Goal: Information Seeking & Learning: Find specific fact

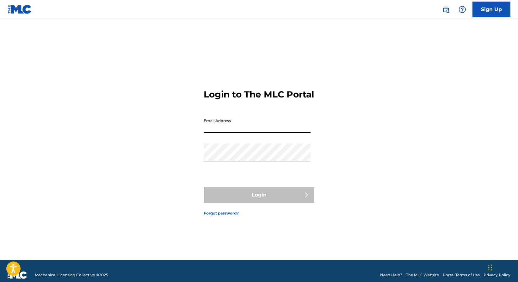
type input "[EMAIL_ADDRESS][DOMAIN_NAME]"
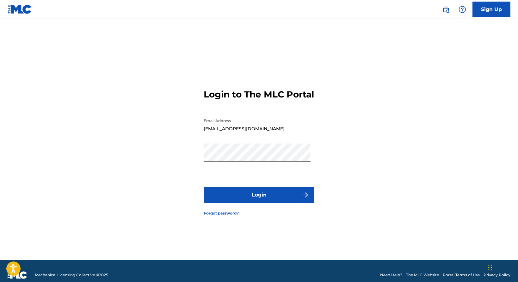
click at [259, 202] on button "Login" at bounding box center [258, 195] width 111 height 16
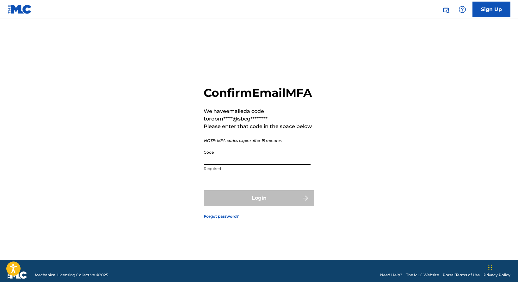
click at [215, 165] on input "Code" at bounding box center [256, 156] width 107 height 18
paste input "712187"
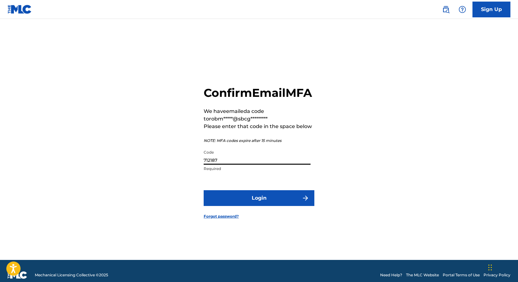
type input "712187"
click at [260, 205] on button "Login" at bounding box center [258, 199] width 111 height 16
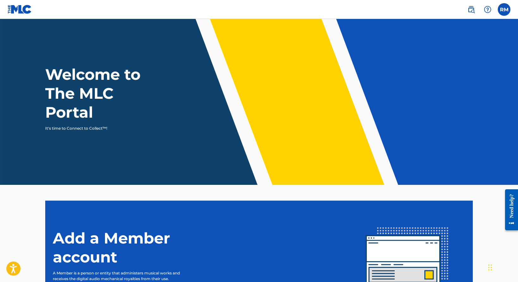
click at [472, 10] on img at bounding box center [471, 10] width 8 height 8
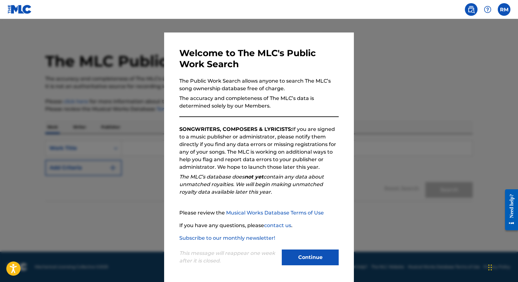
scroll to position [7, 0]
click at [307, 258] on button "Continue" at bounding box center [310, 258] width 57 height 16
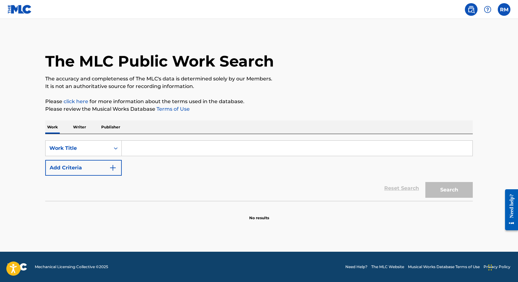
click at [131, 149] on input "Search Form" at bounding box center [297, 148] width 350 height 15
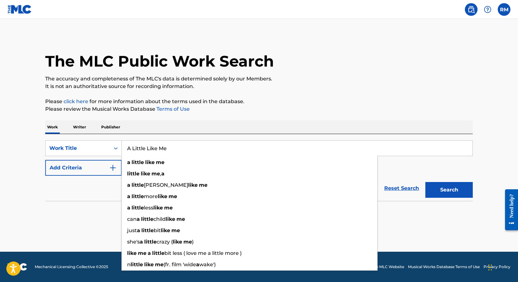
type input "A Little Like Me"
click at [112, 128] on p "Publisher" at bounding box center [110, 127] width 23 height 13
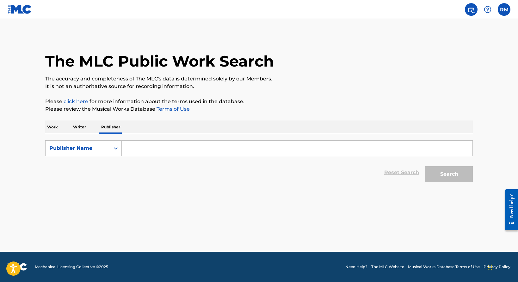
click at [133, 150] on input "Search Form" at bounding box center [297, 148] width 350 height 15
type input "A Little Like Me"
click at [449, 174] on button "Search" at bounding box center [448, 174] width 47 height 16
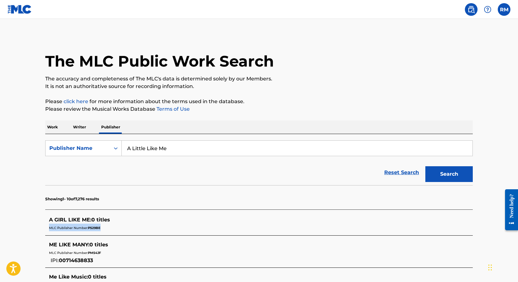
drag, startPoint x: 29, startPoint y: 233, endPoint x: 31, endPoint y: 230, distance: 3.7
click at [31, 230] on main "The MLC Public Work Search The accuracy and completeness of The MLC's data is d…" at bounding box center [259, 277] width 518 height 516
click at [80, 126] on p "Writer" at bounding box center [79, 127] width 17 height 13
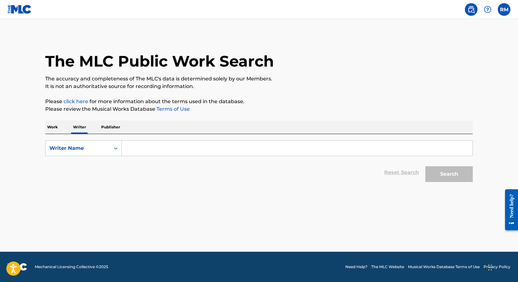
click at [132, 147] on input "Search Form" at bounding box center [297, 148] width 350 height 15
drag, startPoint x: 169, startPoint y: 149, endPoint x: 126, endPoint y: 148, distance: 43.0
click at [125, 147] on input "A Little Like Me" at bounding box center [297, 148] width 350 height 15
type input "A Little Like Me"
click at [451, 175] on button "Search" at bounding box center [448, 174] width 47 height 16
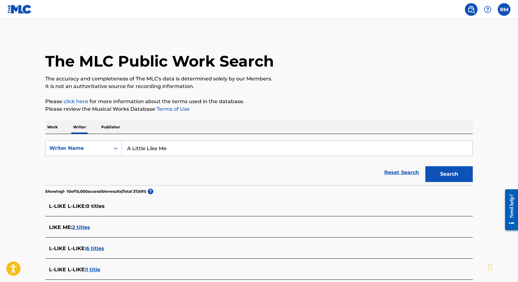
click at [54, 126] on p "Work" at bounding box center [52, 127] width 15 height 13
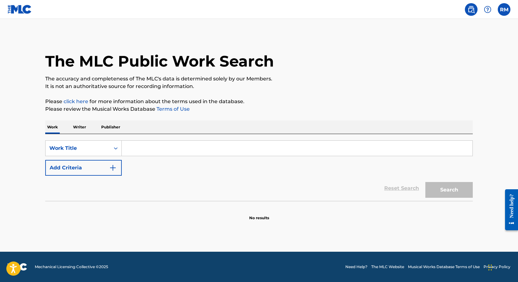
click at [138, 152] on input "Search Form" at bounding box center [297, 148] width 350 height 15
paste input "A Little Like Me"
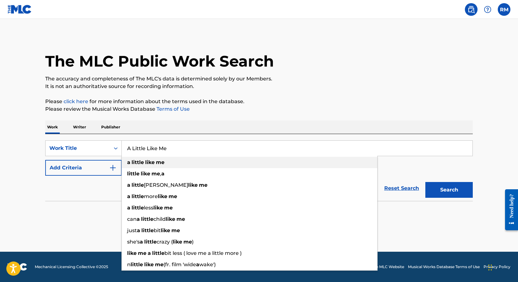
click at [159, 161] on strong "me" at bounding box center [160, 163] width 9 height 6
type input "a little like me"
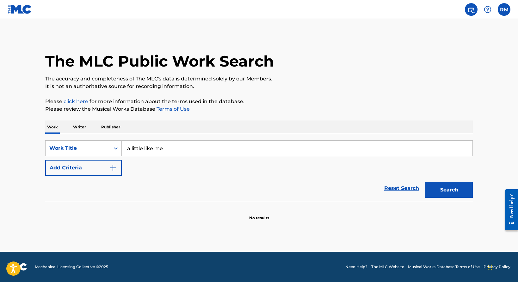
click at [447, 185] on button "Search" at bounding box center [448, 190] width 47 height 16
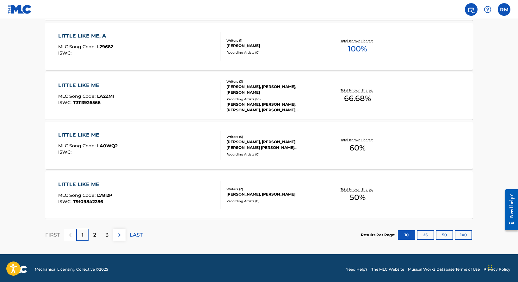
scroll to position [489, 0]
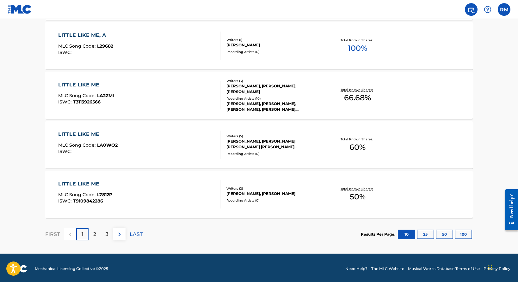
click at [96, 234] on p "2" at bounding box center [94, 235] width 3 height 8
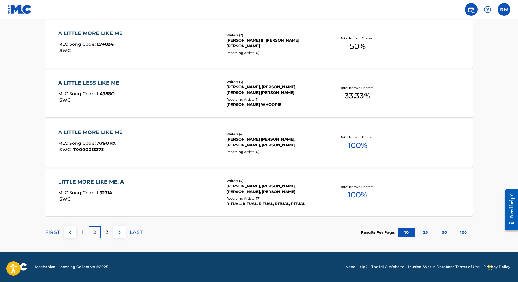
scroll to position [491, 0]
click at [107, 233] on p "3" at bounding box center [107, 233] width 3 height 8
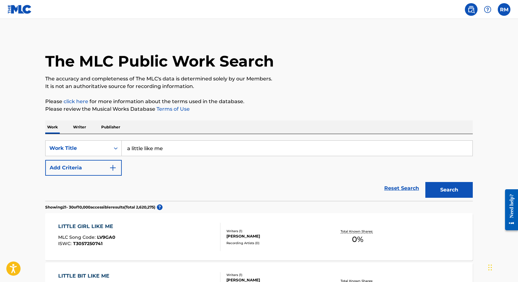
scroll to position [0, 0]
click at [506, 9] on label at bounding box center [503, 9] width 13 height 13
click at [504, 9] on input "RM [PERSON_NAME] [EMAIL_ADDRESS][DOMAIN_NAME] Notification Preferences Profile …" at bounding box center [504, 9] width 0 height 0
click at [442, 79] on link "Profile" at bounding box center [441, 79] width 13 height 6
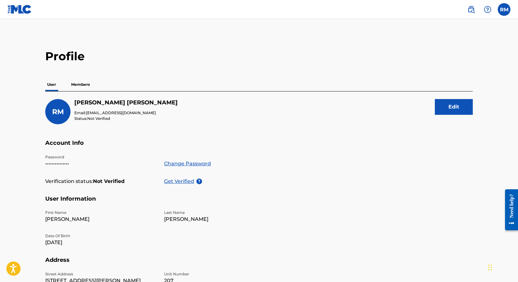
click at [487, 10] on img at bounding box center [487, 10] width 8 height 8
click at [487, 42] on p "View portal intro" at bounding box center [487, 42] width 54 height 15
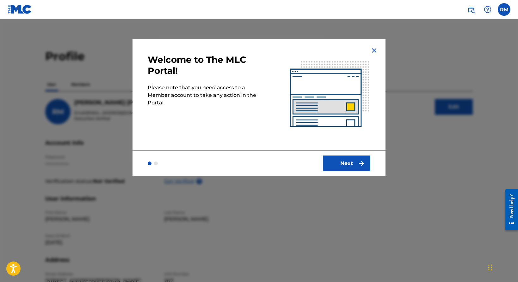
click at [349, 162] on button "Next" at bounding box center [346, 164] width 47 height 16
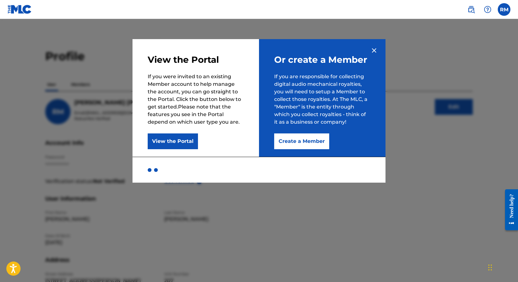
click at [182, 139] on button "View the Portal" at bounding box center [173, 142] width 50 height 16
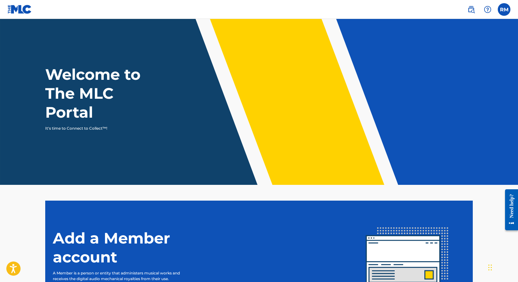
click at [471, 10] on img at bounding box center [471, 10] width 8 height 8
